Goal: Task Accomplishment & Management: Complete application form

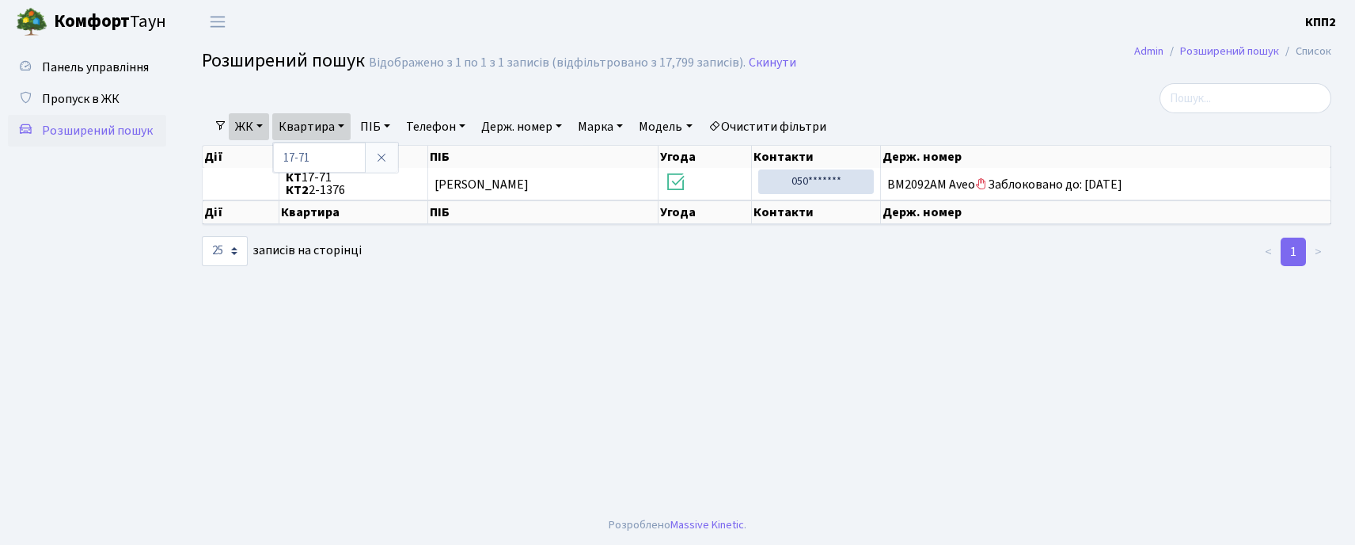
select select "25"
click at [149, 74] on link "Панель управління" at bounding box center [87, 67] width 158 height 32
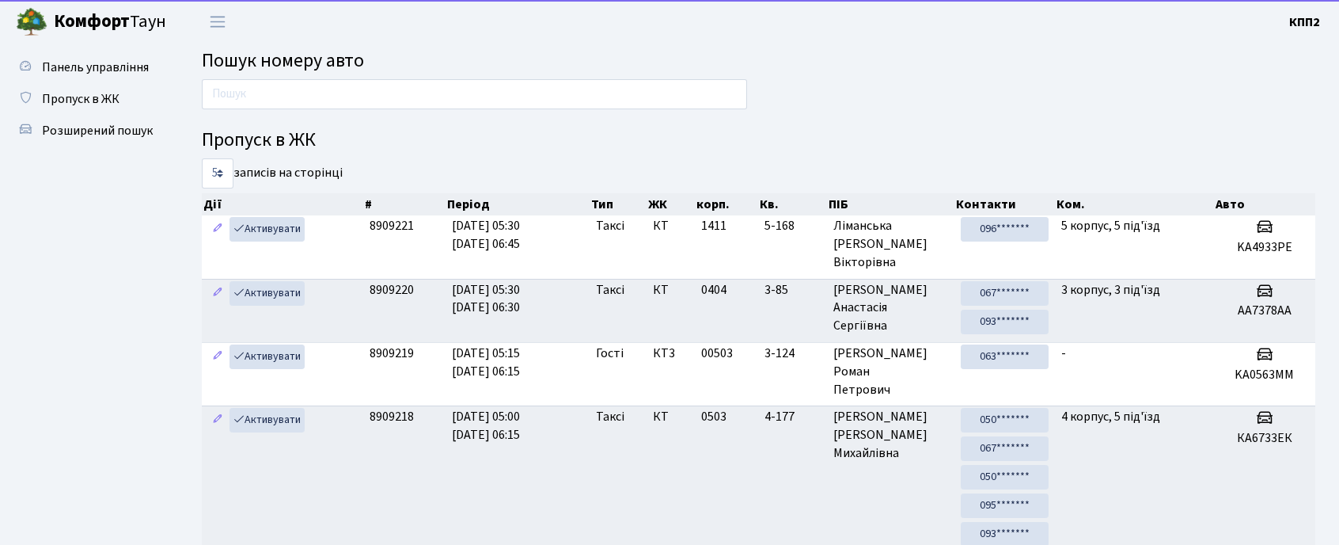
drag, startPoint x: 231, startPoint y: 117, endPoint x: 236, endPoint y: 124, distance: 8.6
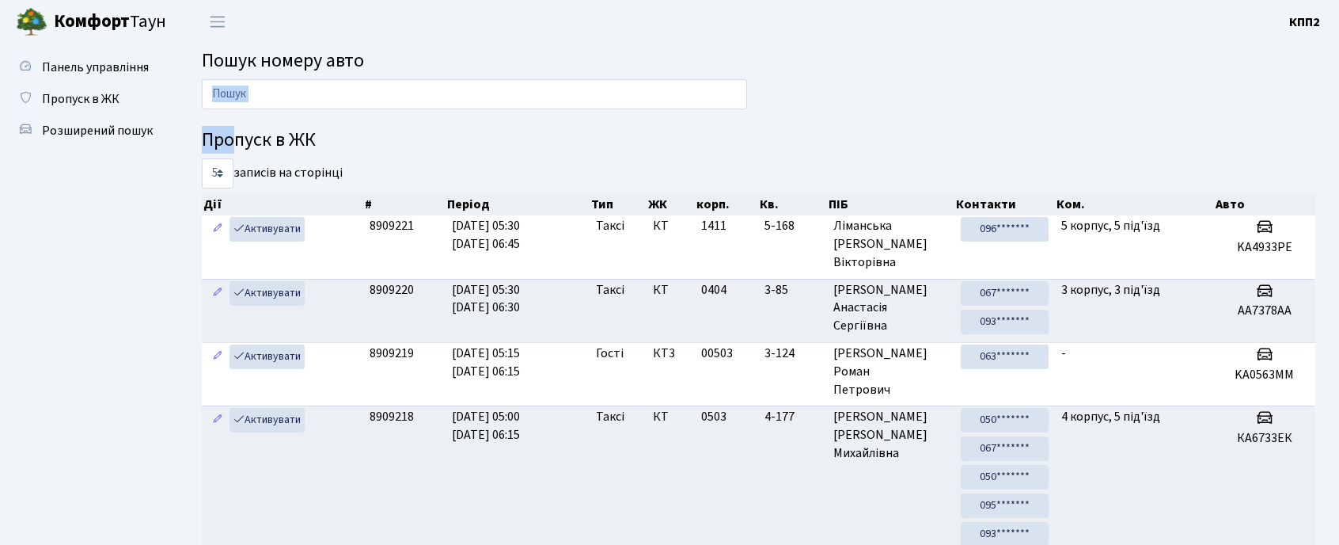
click at [264, 109] on div at bounding box center [474, 98] width 569 height 38
click at [268, 99] on input "text" at bounding box center [474, 94] width 545 height 30
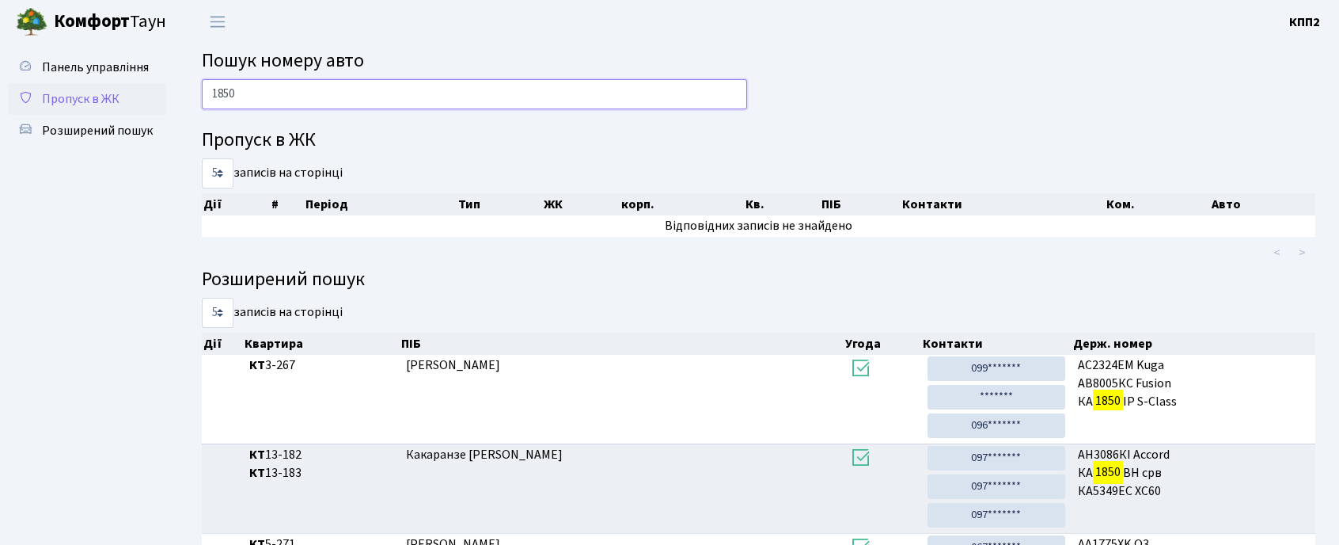
type input "1850"
click at [83, 90] on span "Пропуск в ЖК" at bounding box center [81, 98] width 78 height 17
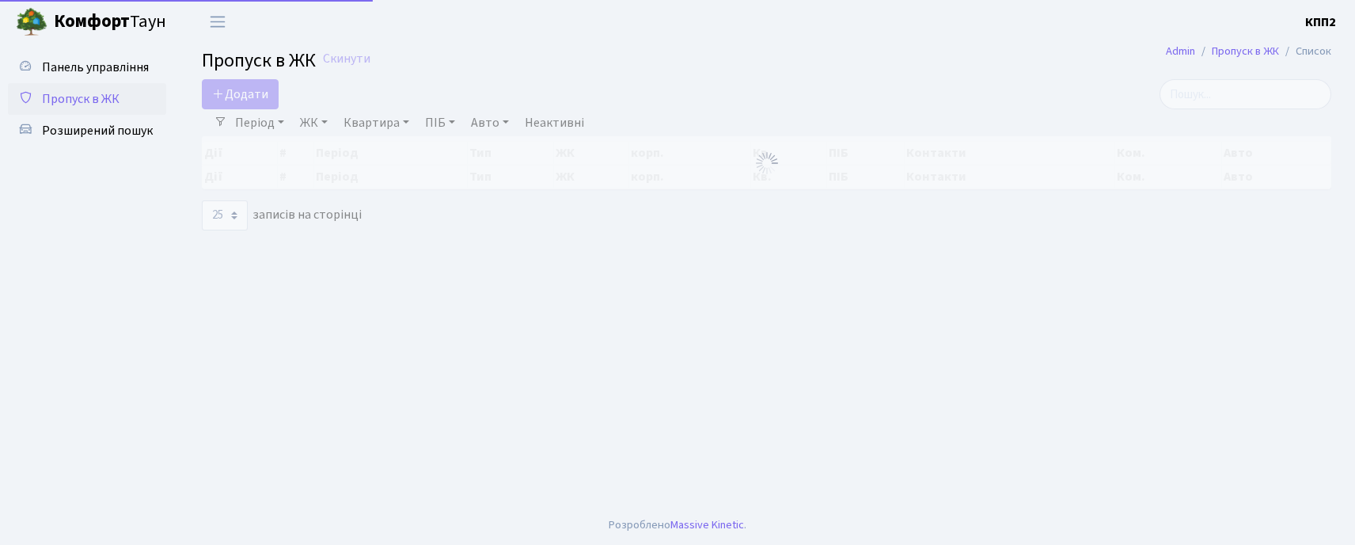
select select "25"
click at [226, 106] on link "Додати" at bounding box center [240, 94] width 77 height 30
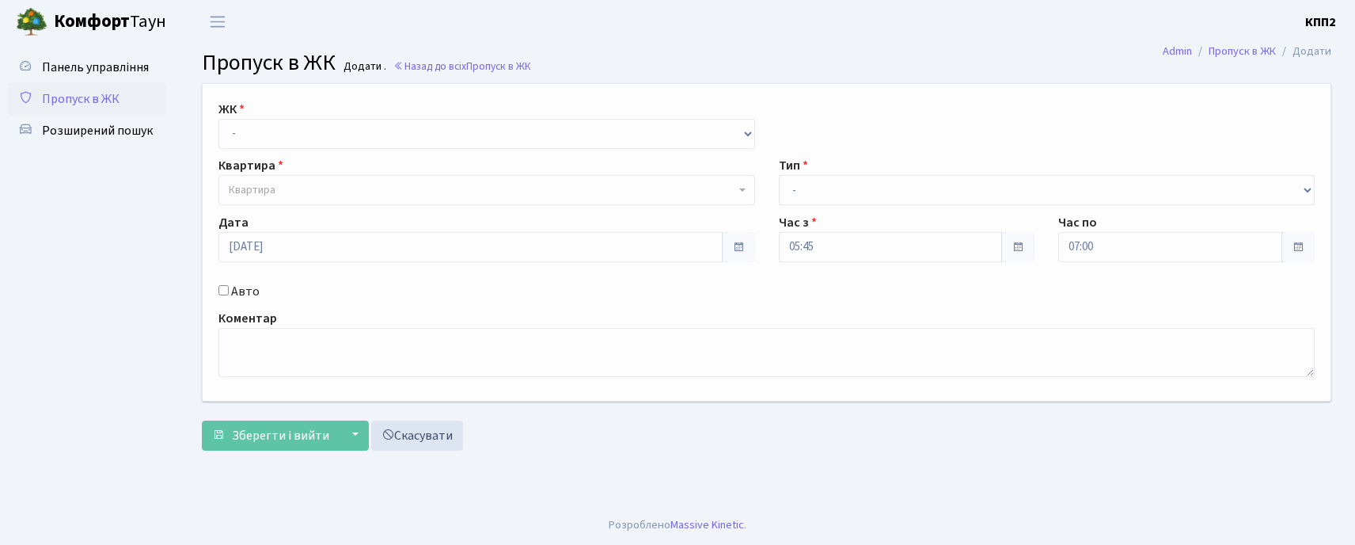
click at [229, 98] on div "ЖК - КТ, вул. Регенераторна, 4 КТ2, просп. [STREET_ADDRESS] [STREET_ADDRESS] [P…" at bounding box center [767, 242] width 1152 height 317
click at [291, 134] on select "- КТ, вул. Регенераторна, 4 КТ2, просп. [STREET_ADDRESS] [STREET_ADDRESS] [PERS…" at bounding box center [486, 134] width 537 height 30
select select "271"
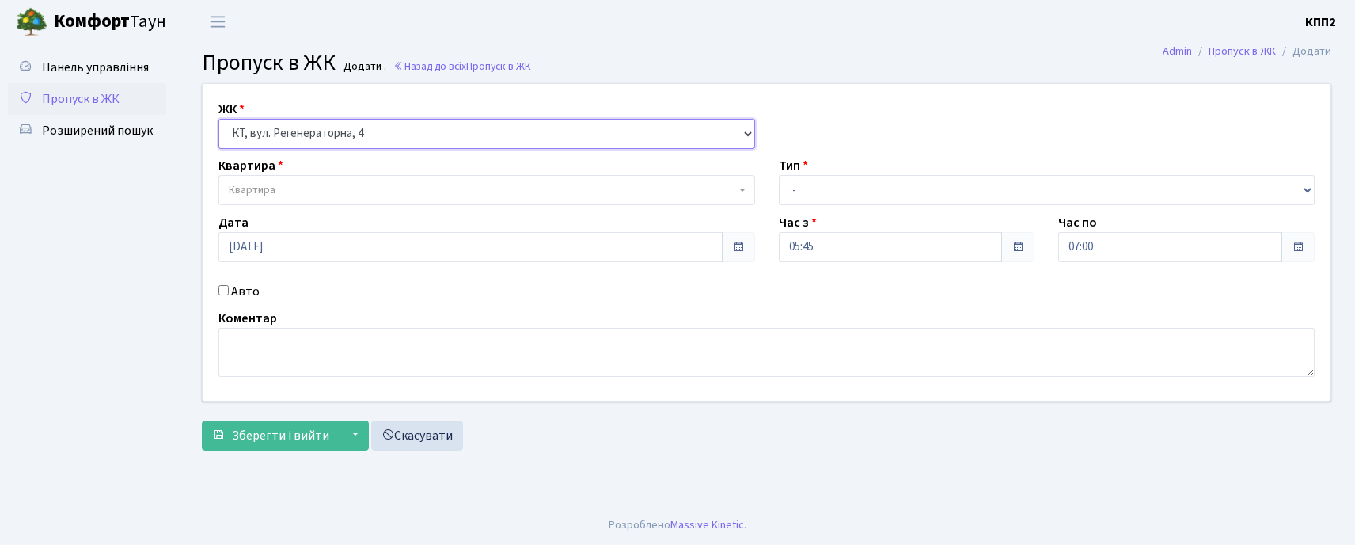
click at [218, 119] on select "- КТ, вул. Регенераторна, 4 КТ2, просп. [STREET_ADDRESS] [STREET_ADDRESS] [PERS…" at bounding box center [486, 134] width 537 height 30
select select
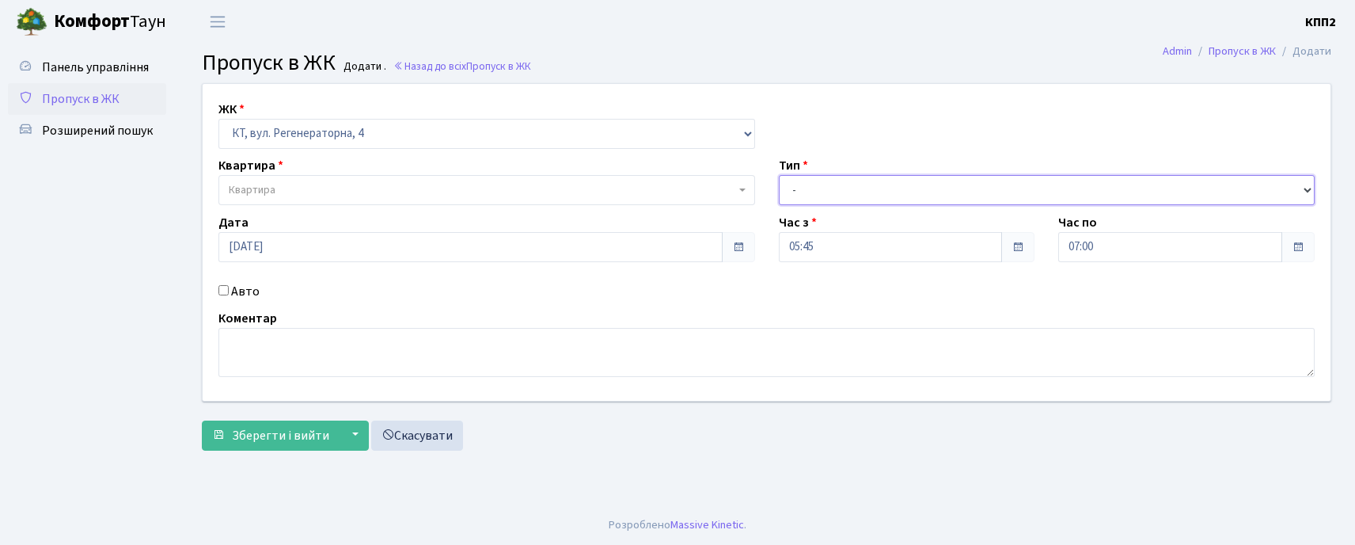
drag, startPoint x: 897, startPoint y: 190, endPoint x: 863, endPoint y: 203, distance: 36.3
click at [887, 194] on select "- Доставка Таксі Гості Сервіс" at bounding box center [1047, 190] width 537 height 30
select select "2"
click at [779, 175] on select "- Доставка Таксі Гості Сервіс" at bounding box center [1047, 190] width 537 height 30
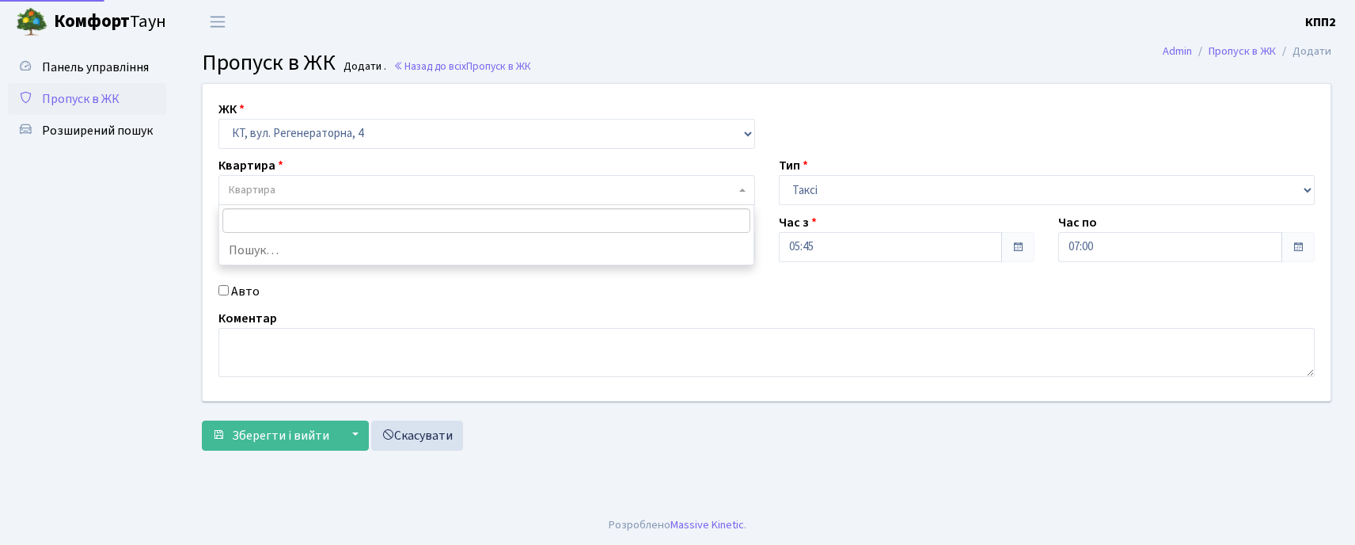
drag, startPoint x: 292, startPoint y: 190, endPoint x: 314, endPoint y: 178, distance: 25.1
click at [298, 187] on span "Квартира" at bounding box center [482, 190] width 507 height 16
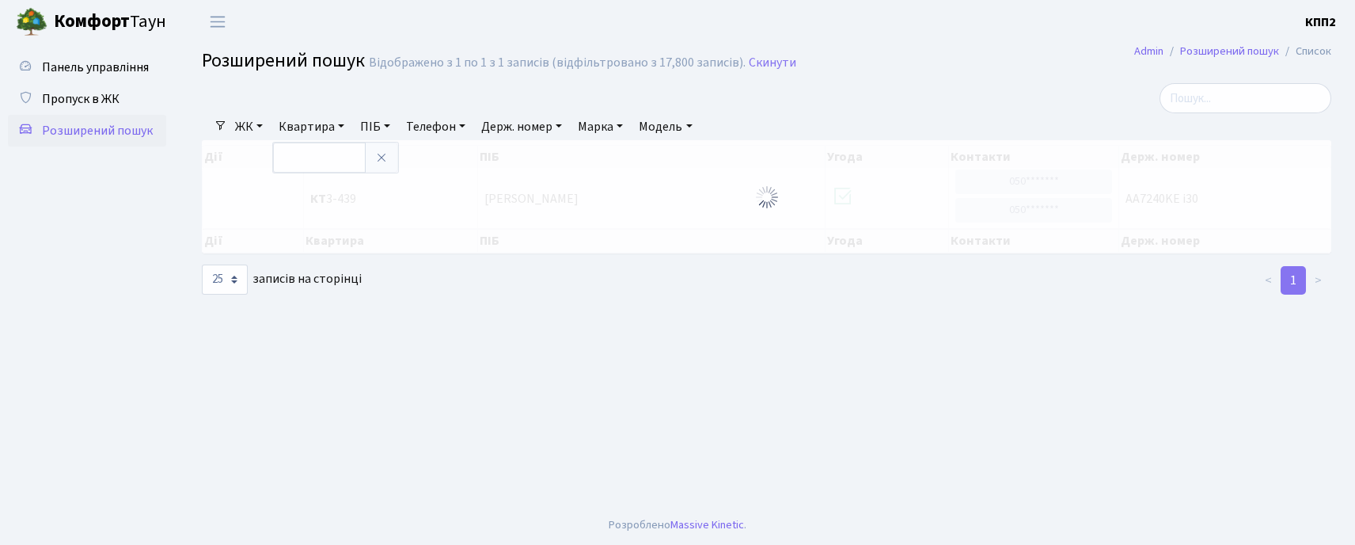
select select "25"
click at [77, 90] on span "Пропуск в ЖК" at bounding box center [81, 98] width 78 height 17
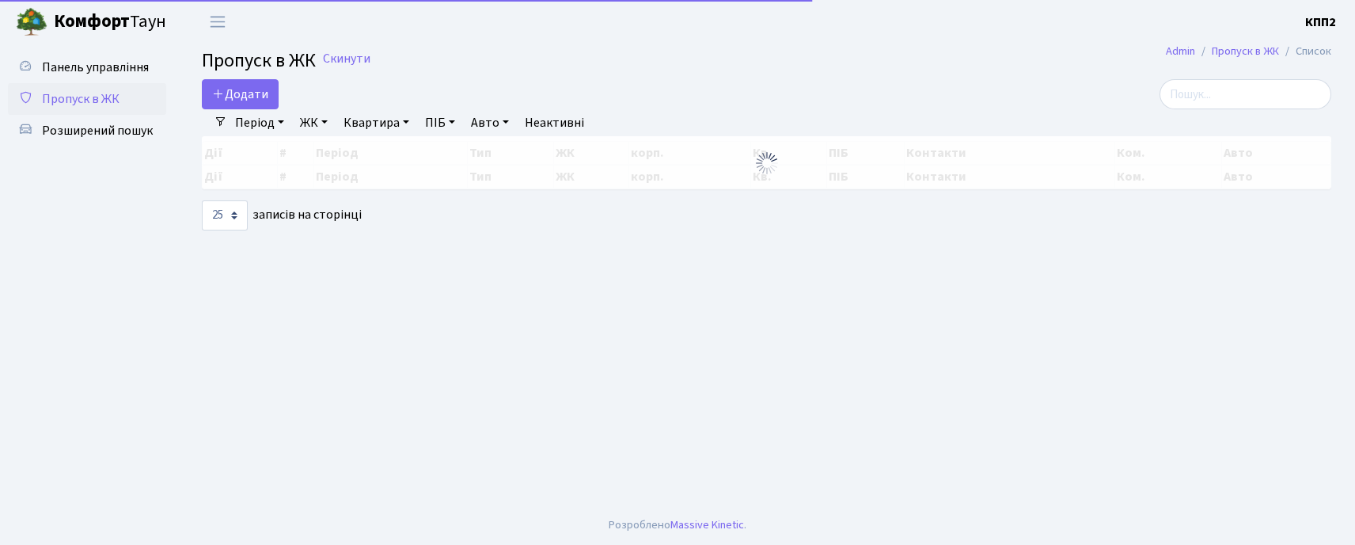
select select "25"
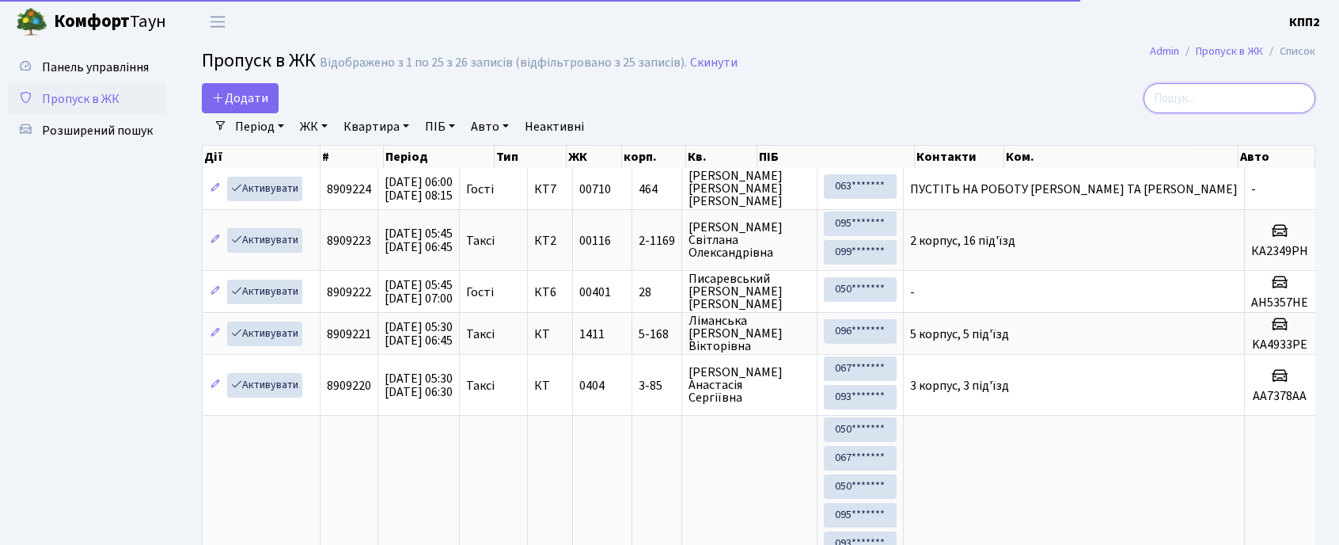
click at [1243, 99] on input "search" at bounding box center [1230, 98] width 172 height 30
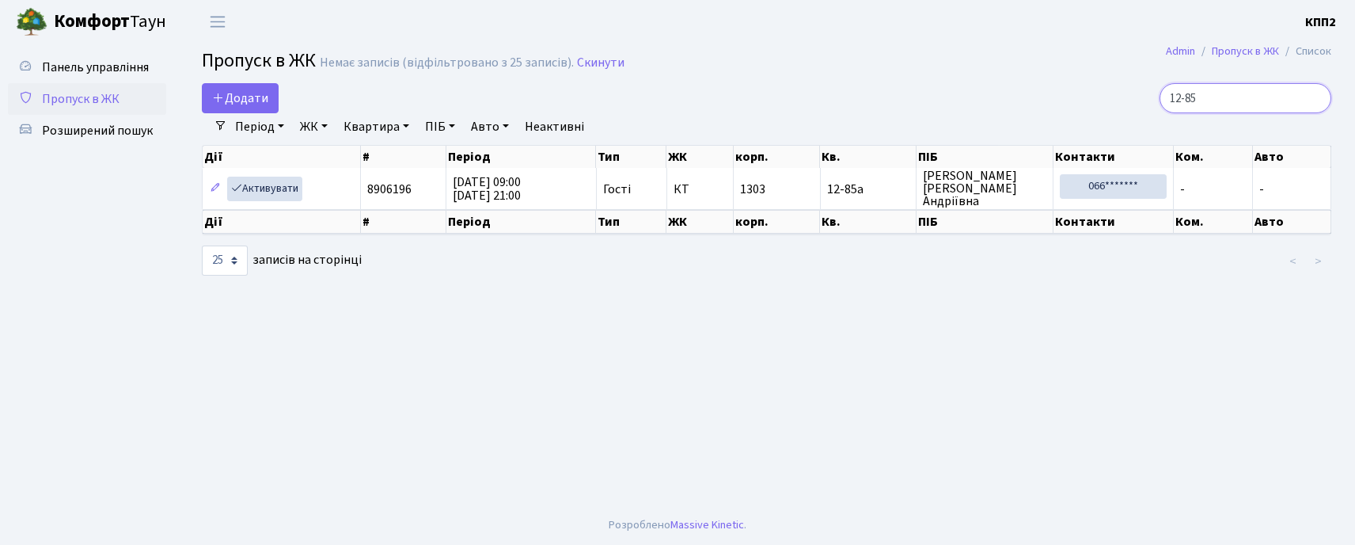
type input "12-85"
click at [1314, 101] on input "12-85" at bounding box center [1246, 98] width 172 height 30
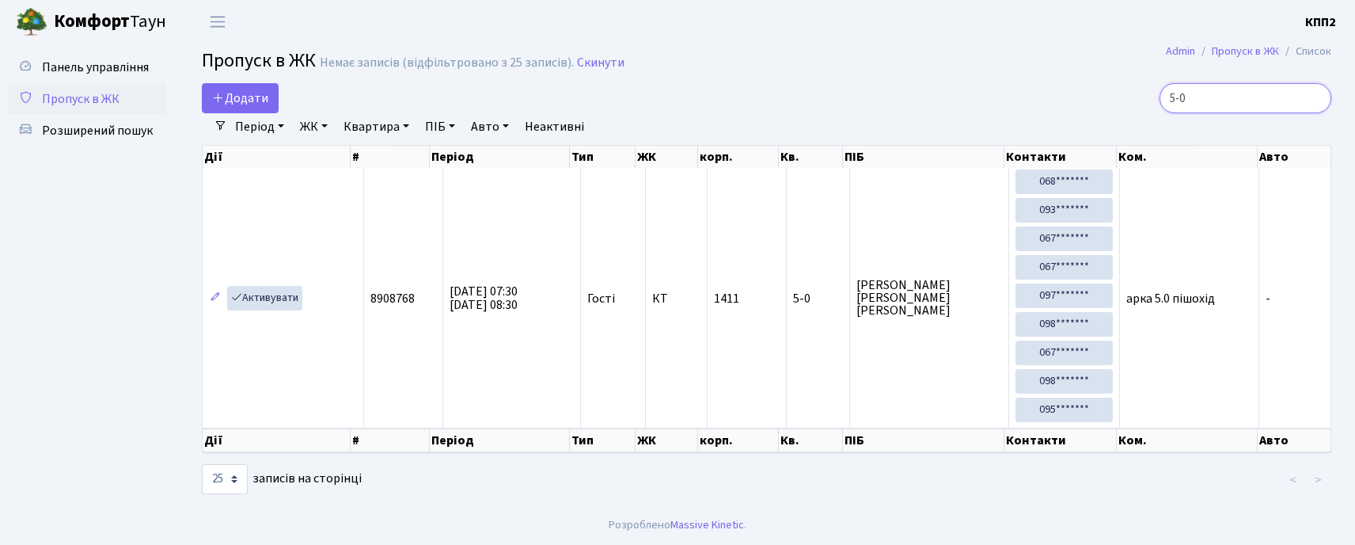
type input "5-0"
